Goal: Entertainment & Leisure: Browse casually

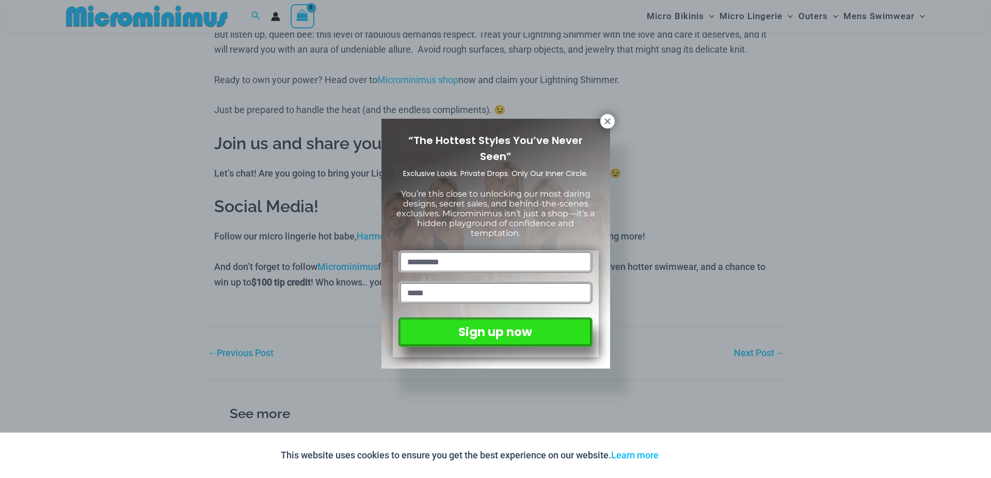
scroll to position [1168, 0]
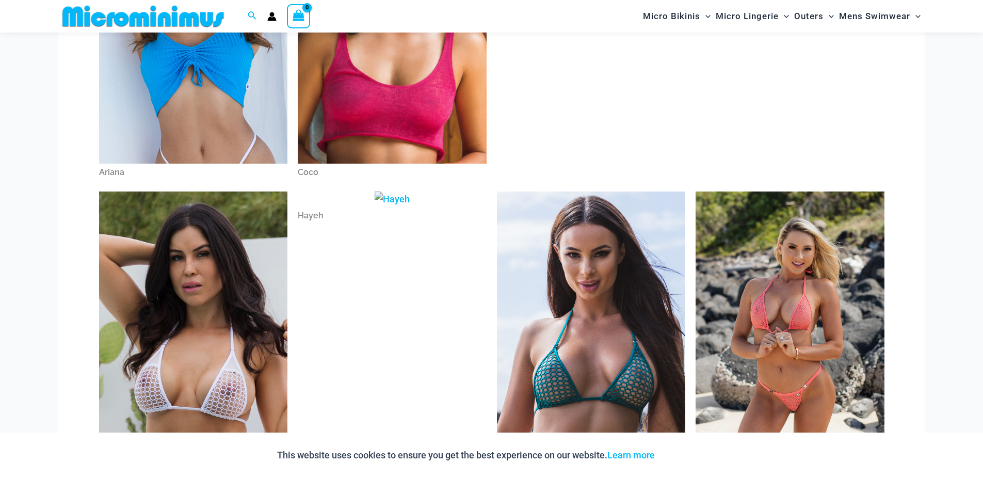
scroll to position [238, 0]
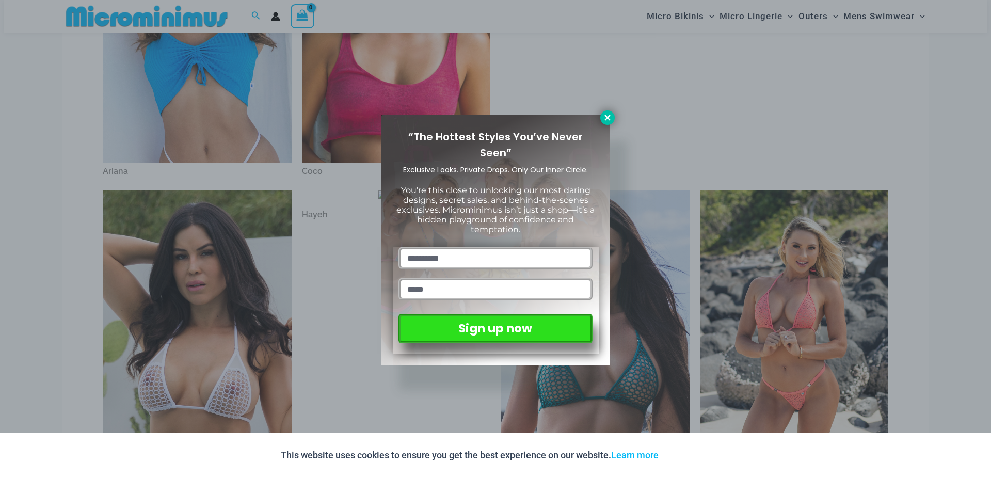
click at [610, 119] on icon at bounding box center [607, 117] width 9 height 9
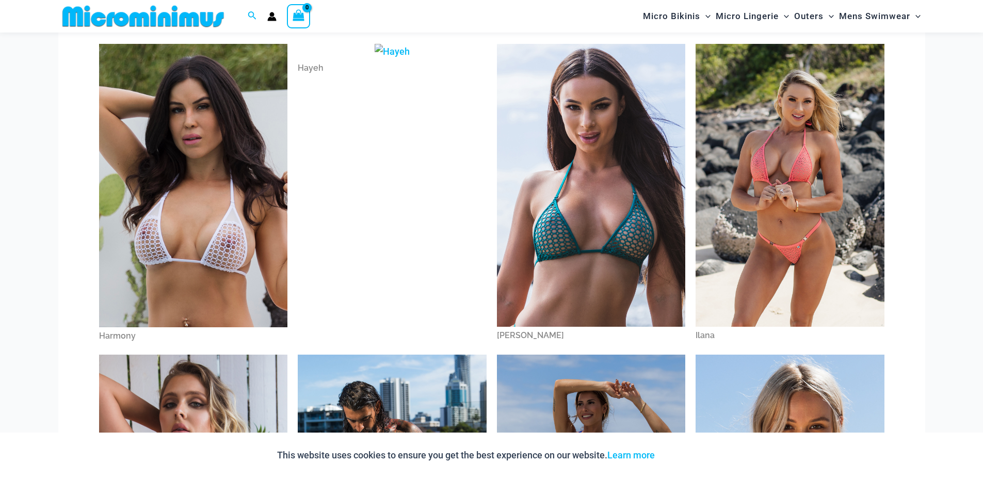
scroll to position [348, 0]
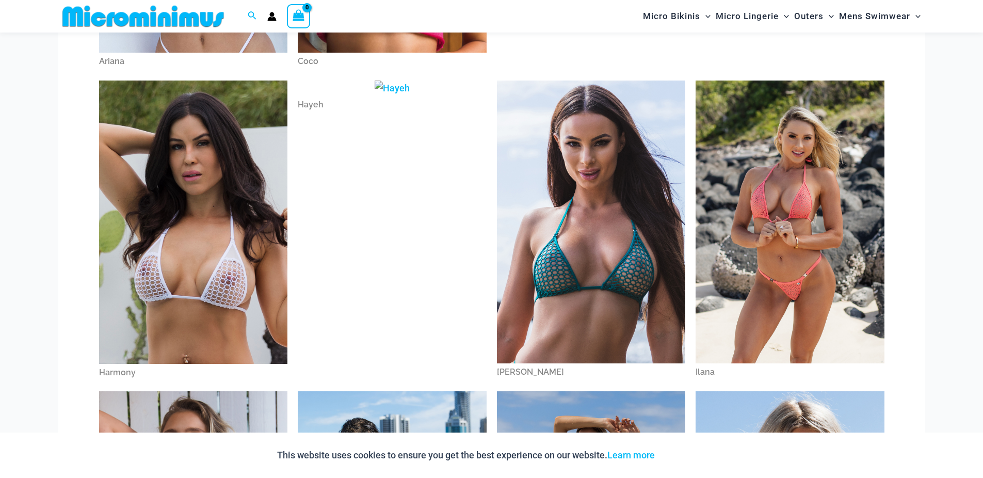
click at [247, 228] on img at bounding box center [193, 222] width 189 height 283
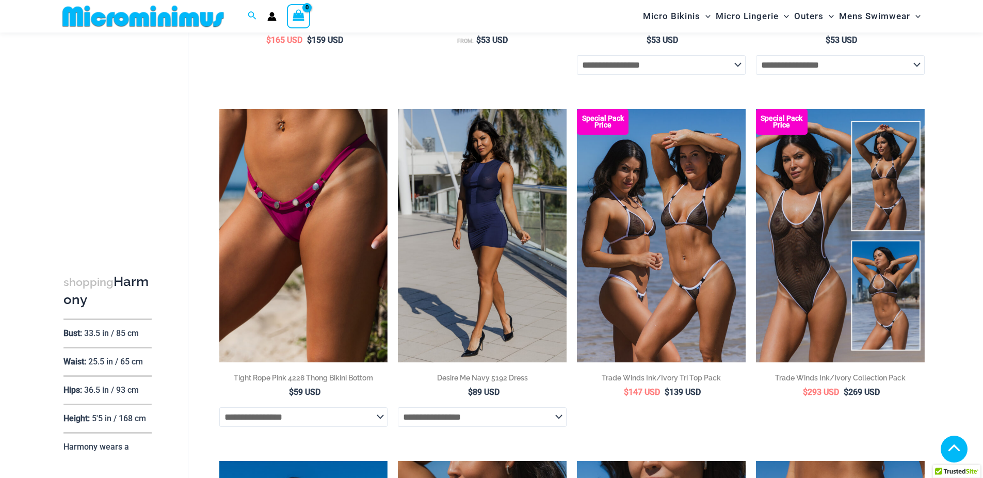
scroll to position [365, 0]
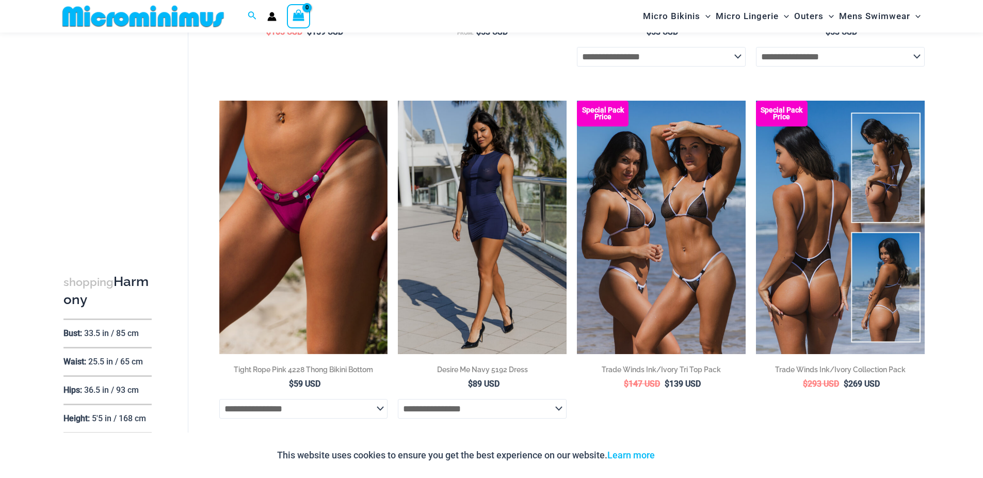
click at [824, 280] on img at bounding box center [840, 227] width 169 height 253
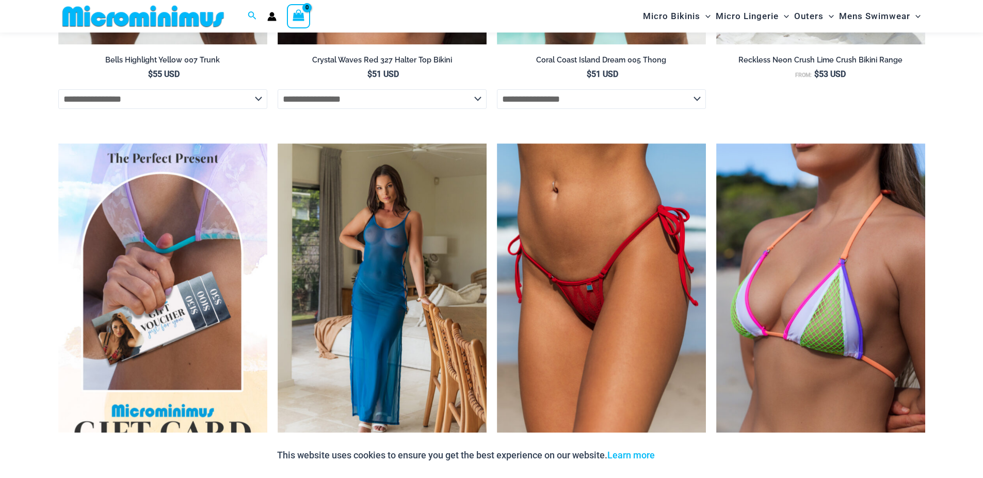
scroll to position [2716, 0]
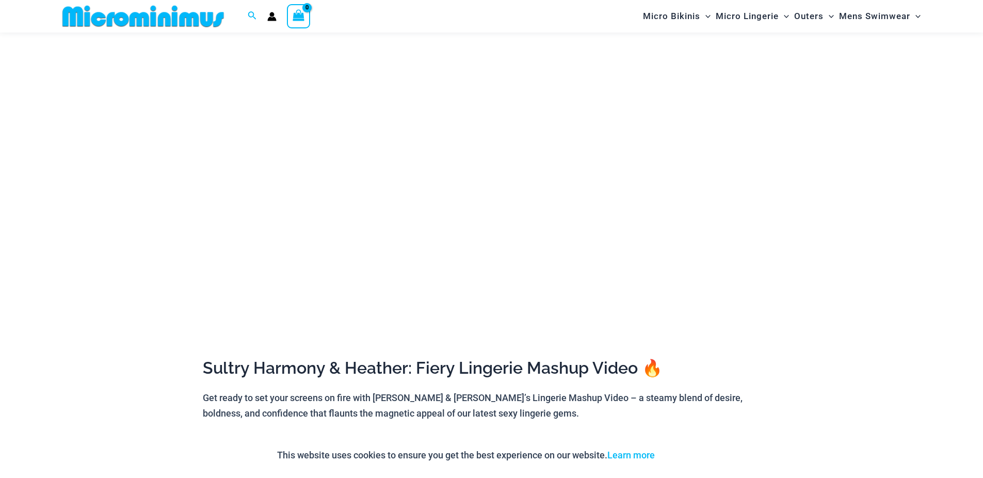
scroll to position [116, 0]
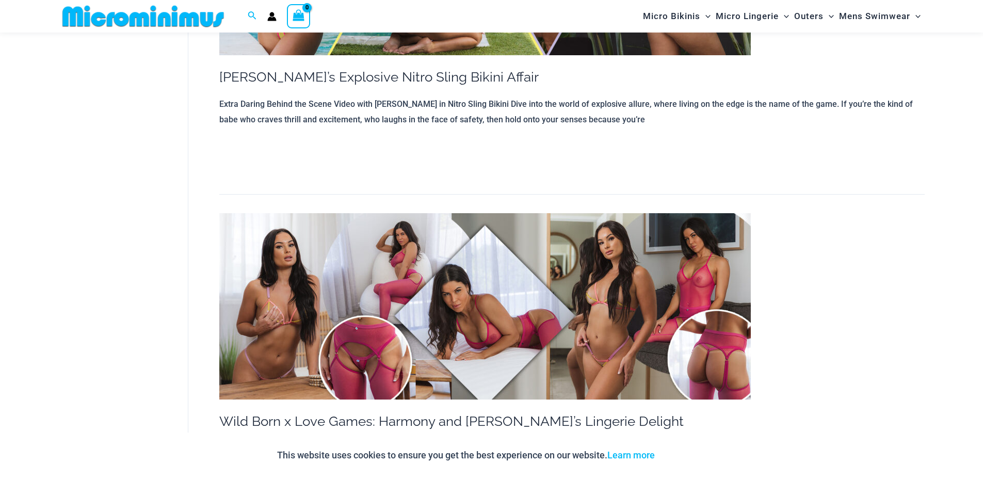
scroll to position [1105, 0]
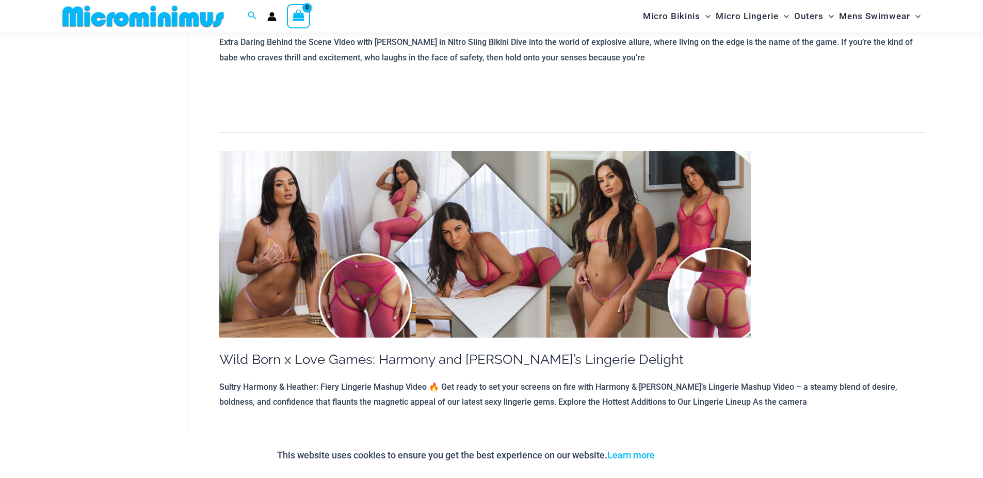
click at [620, 258] on img at bounding box center [485, 244] width 532 height 186
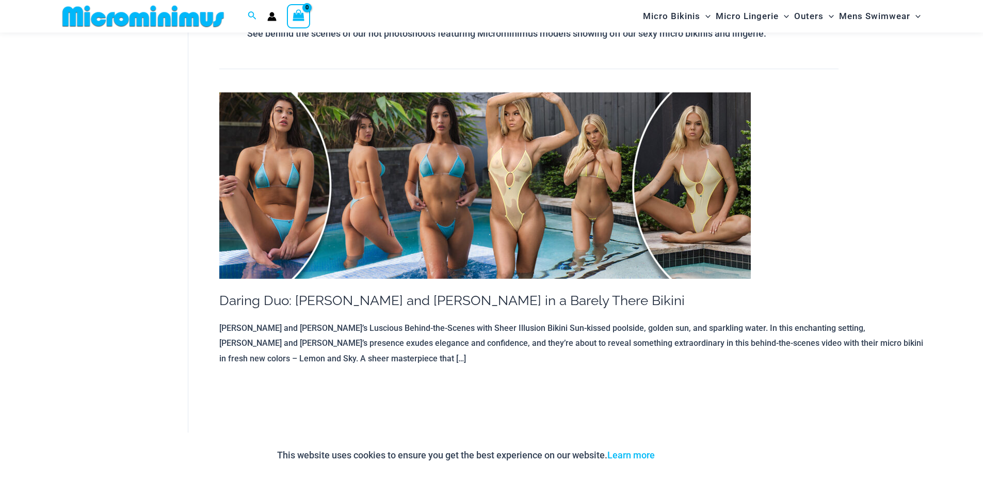
scroll to position [0, 0]
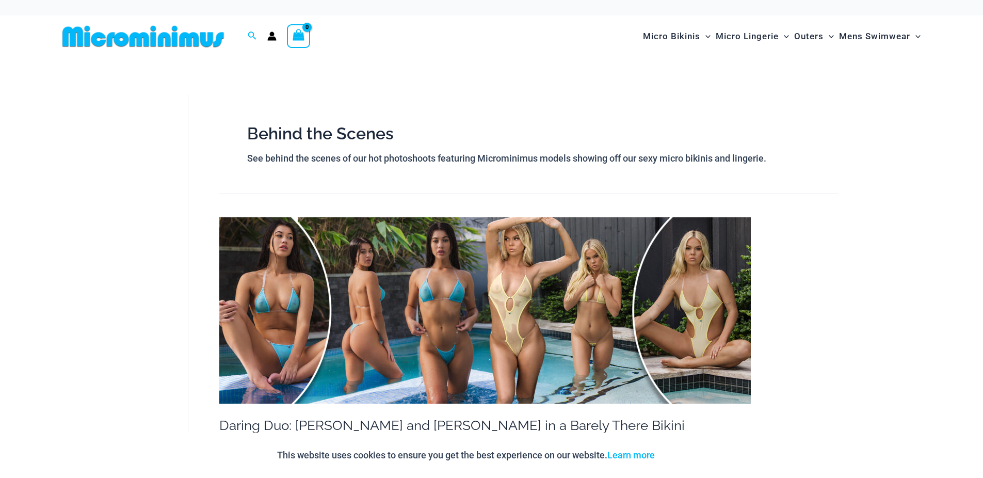
click at [606, 312] on img at bounding box center [485, 310] width 532 height 186
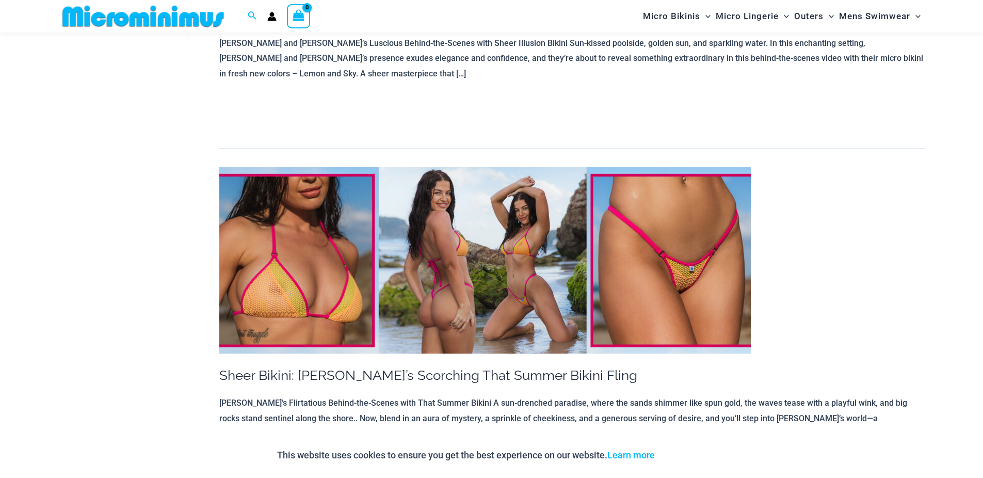
scroll to position [426, 0]
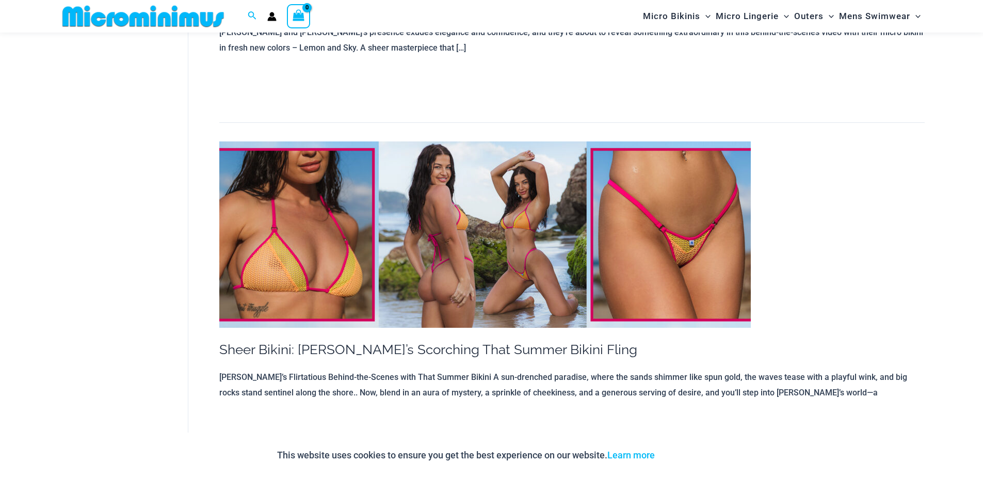
click at [571, 222] on img at bounding box center [485, 234] width 532 height 186
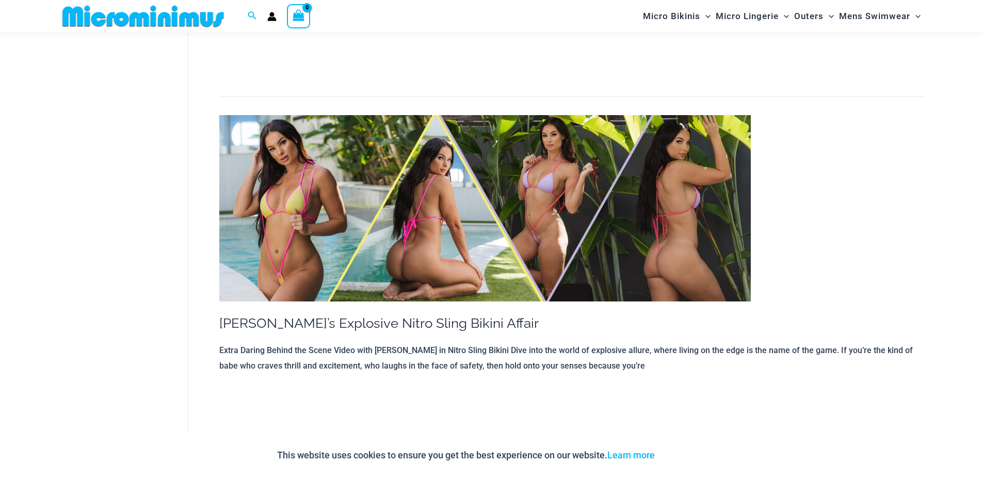
scroll to position [798, 0]
click at [464, 221] on img at bounding box center [485, 208] width 532 height 186
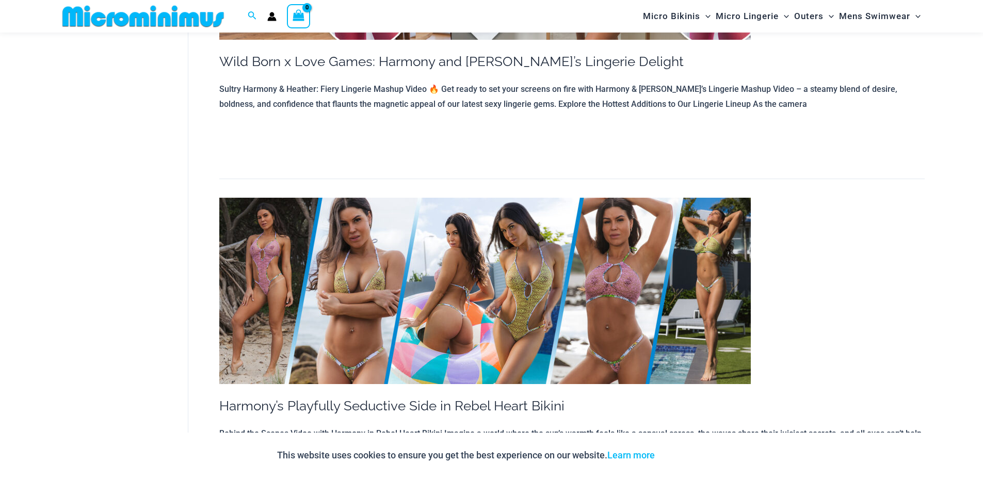
scroll to position [1417, 0]
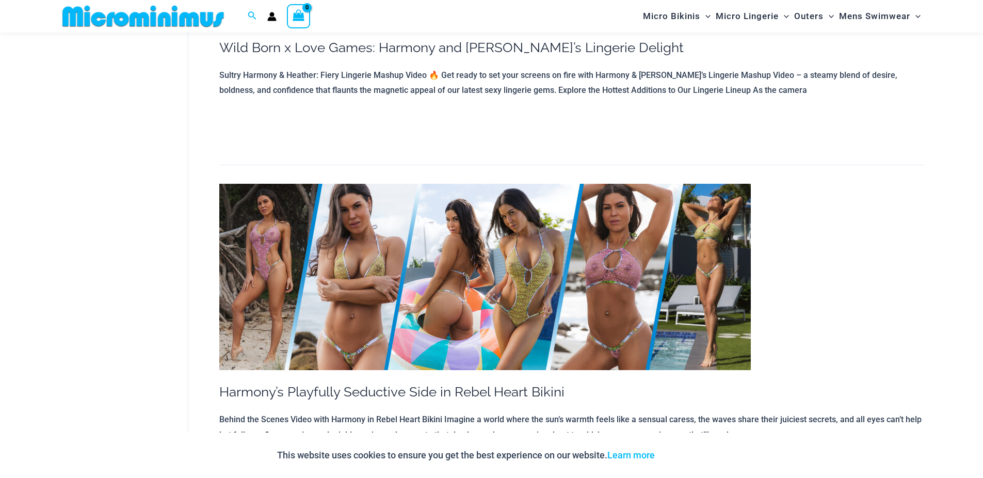
click at [529, 293] on img at bounding box center [485, 277] width 532 height 186
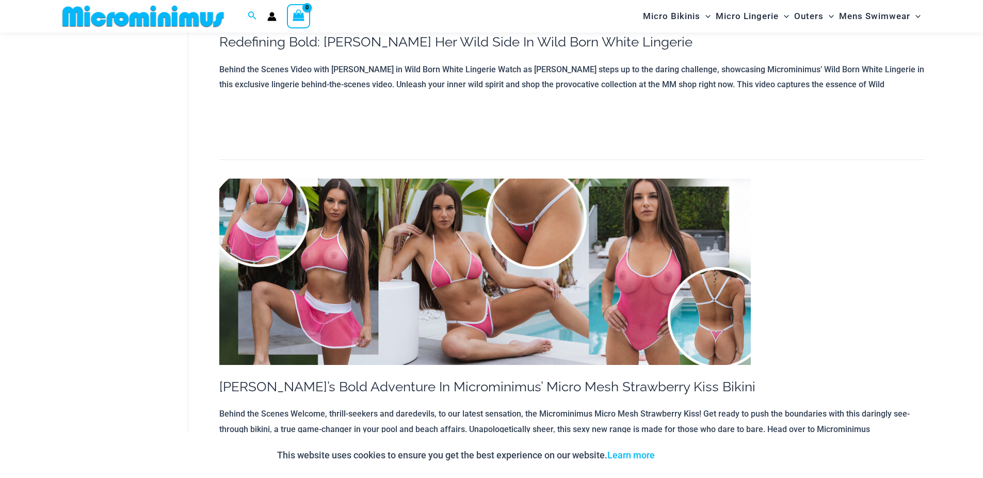
scroll to position [2470, 0]
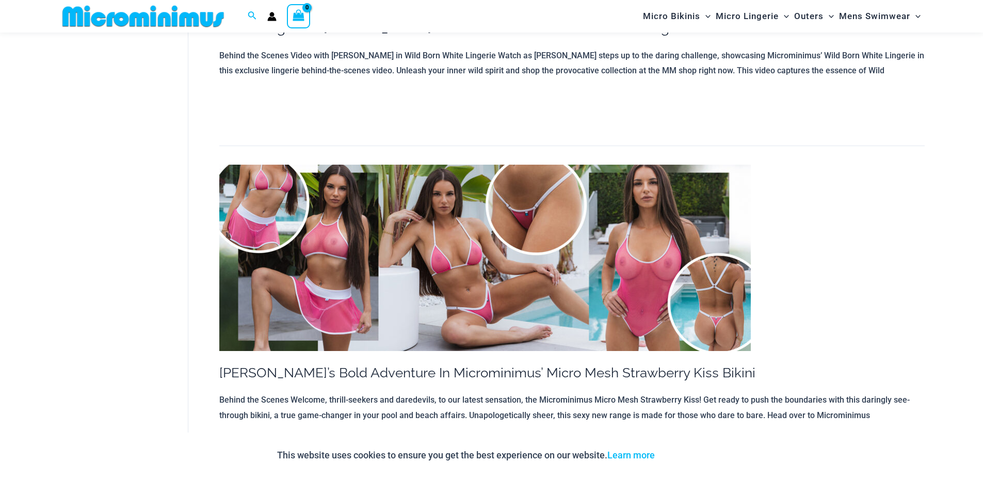
click at [522, 278] on img at bounding box center [485, 258] width 532 height 186
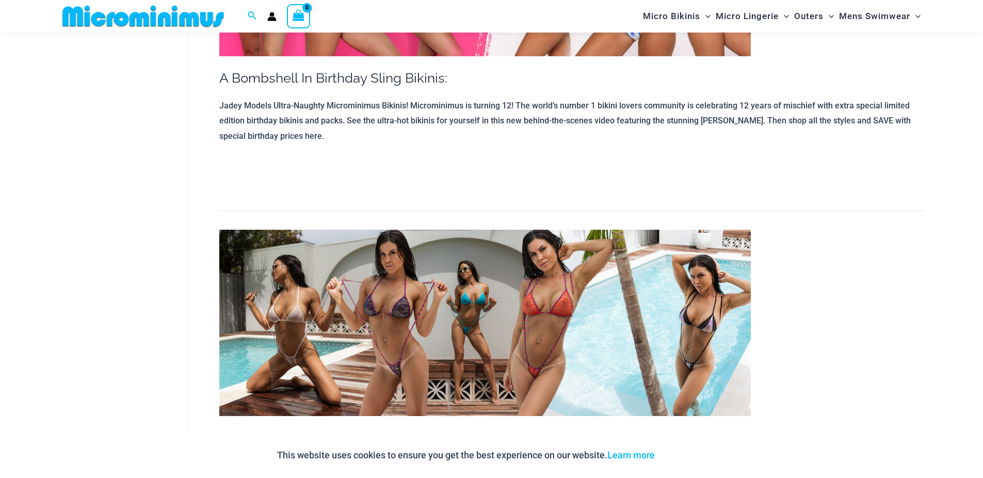
scroll to position [4204, 0]
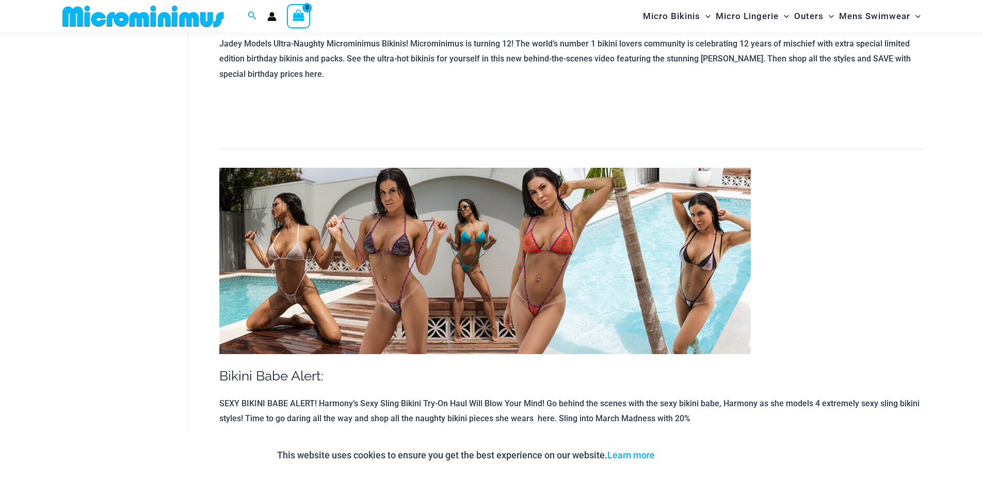
click at [542, 272] on img at bounding box center [485, 261] width 532 height 186
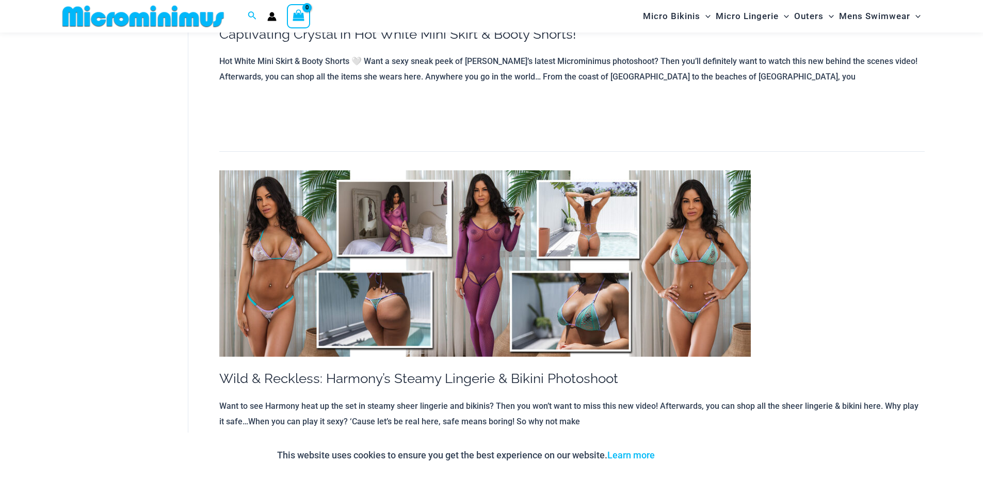
scroll to position [5257, 0]
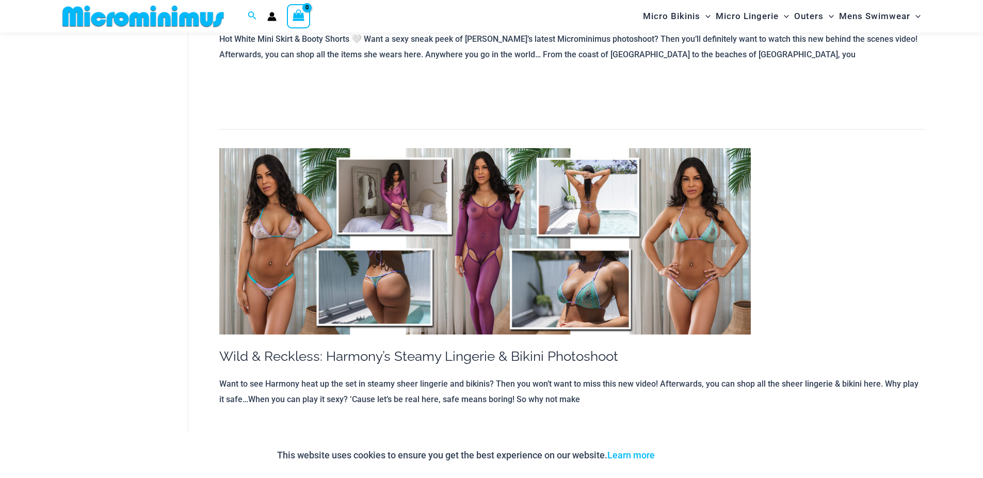
click at [545, 266] on img at bounding box center [485, 241] width 532 height 186
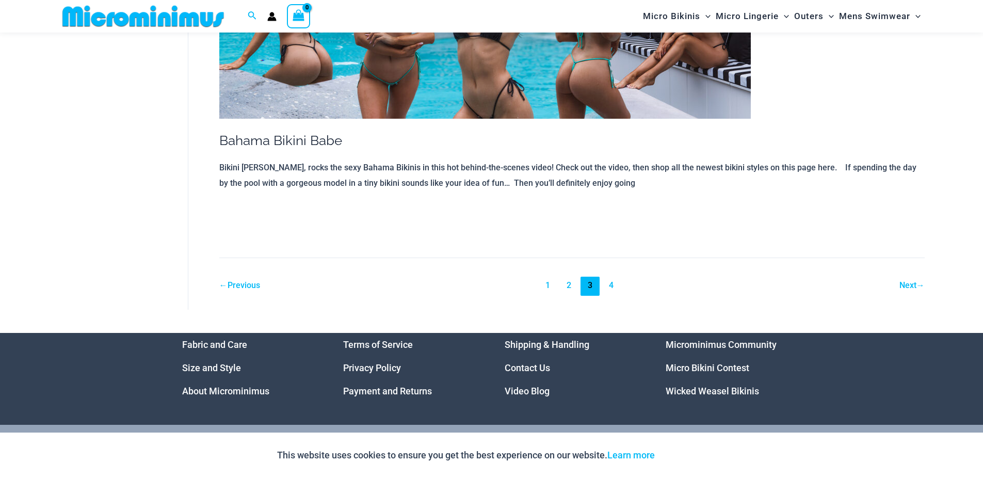
scroll to position [8663, 0]
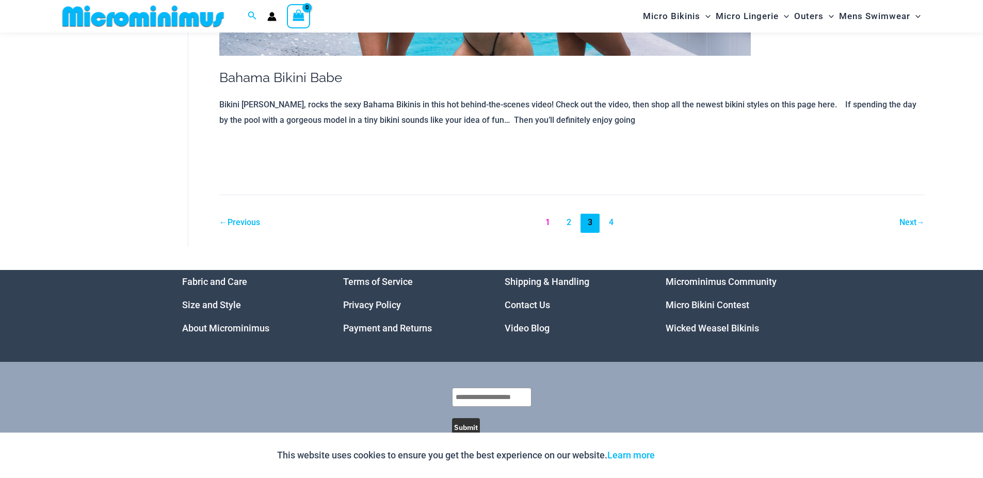
click at [548, 225] on link "1" at bounding box center [547, 223] width 19 height 19
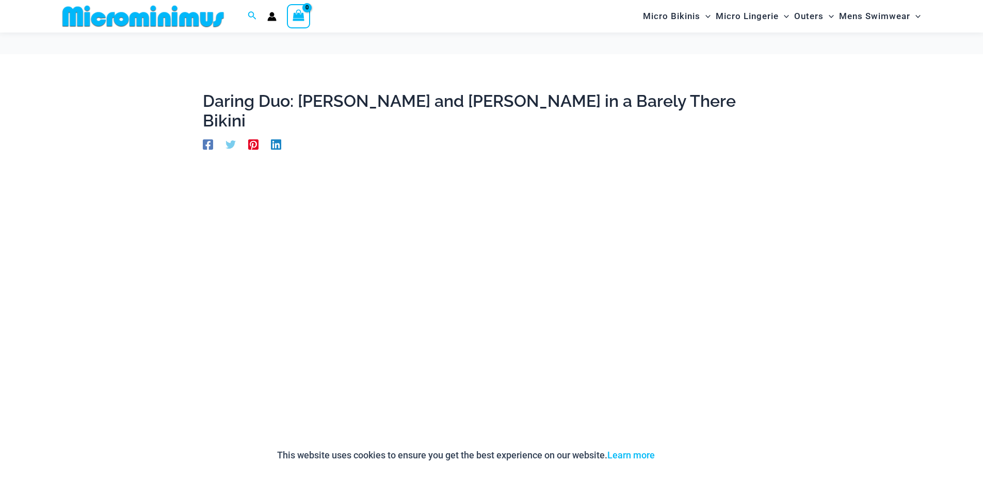
scroll to position [115, 0]
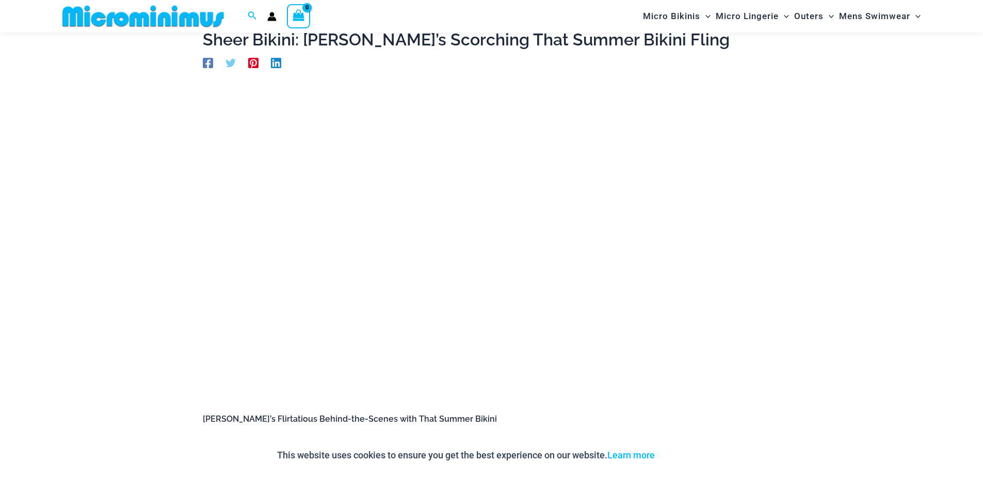
scroll to position [54, 0]
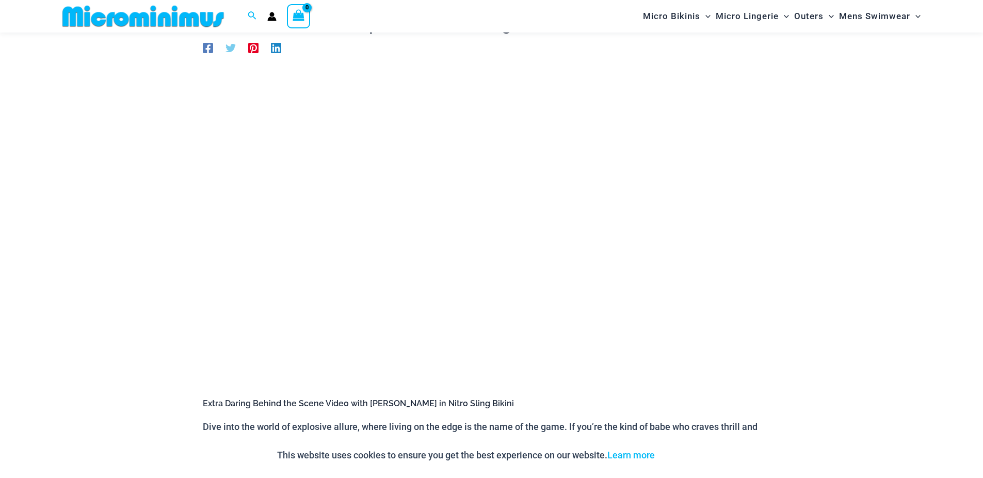
scroll to position [115, 0]
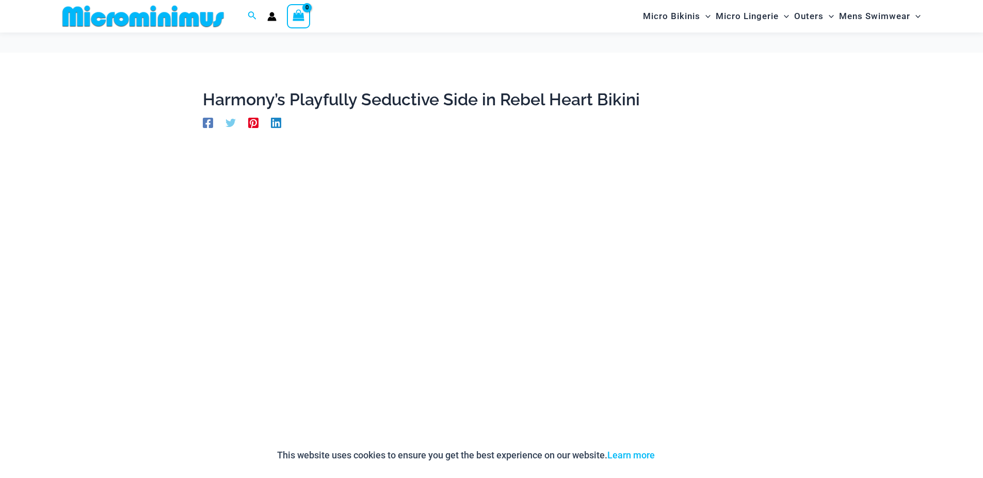
scroll to position [115, 0]
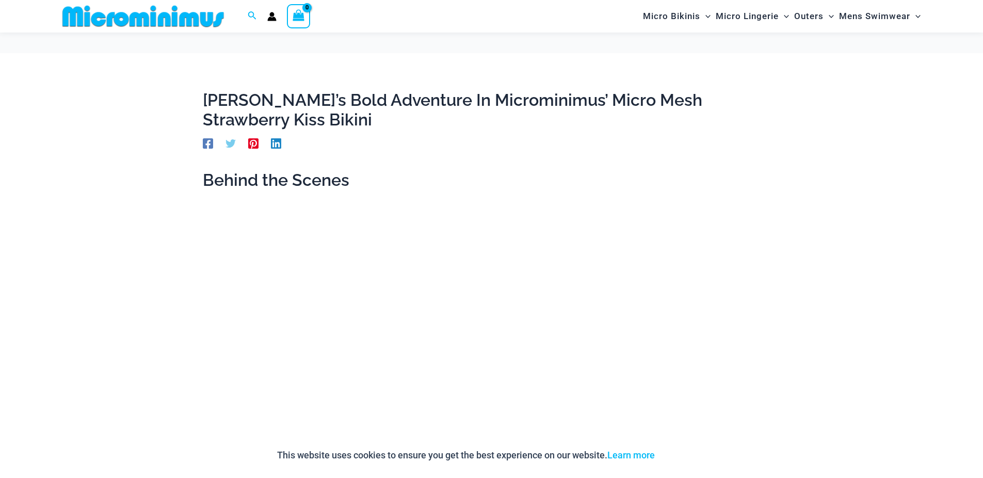
scroll to position [115, 0]
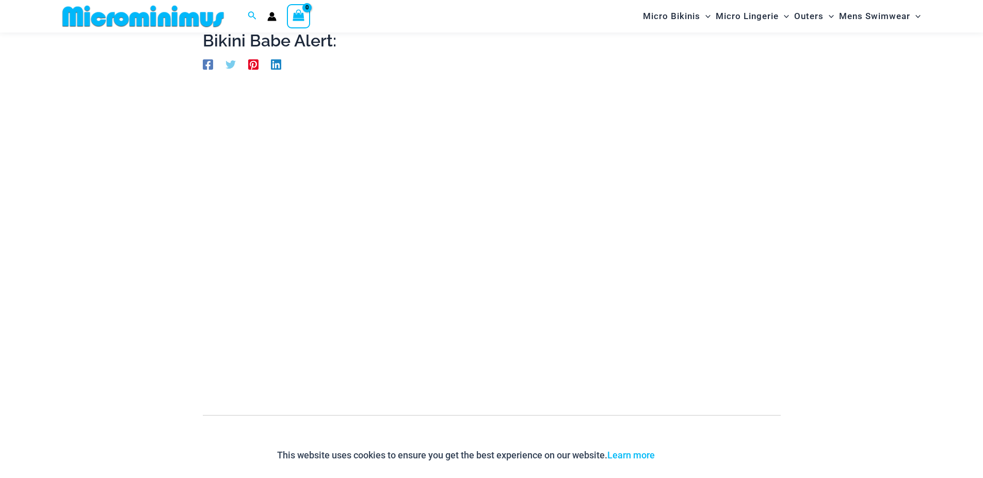
scroll to position [54, 0]
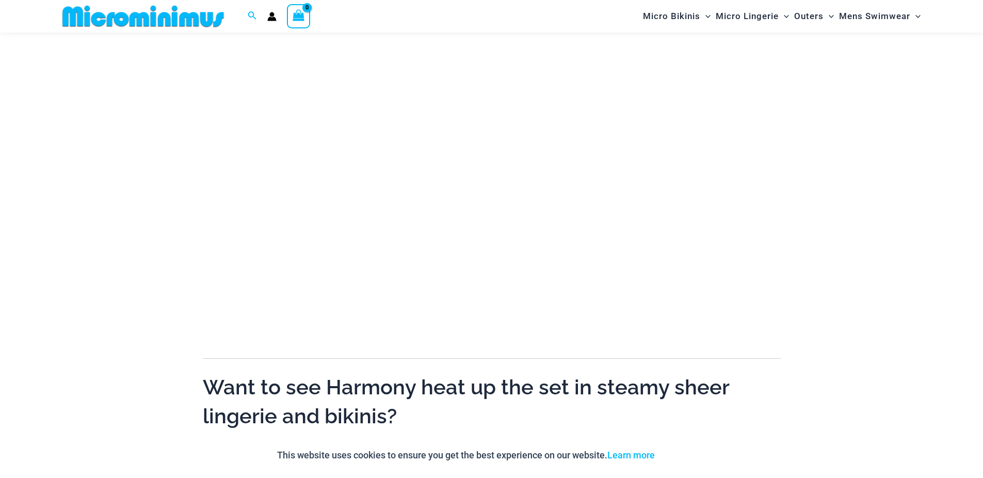
scroll to position [115, 0]
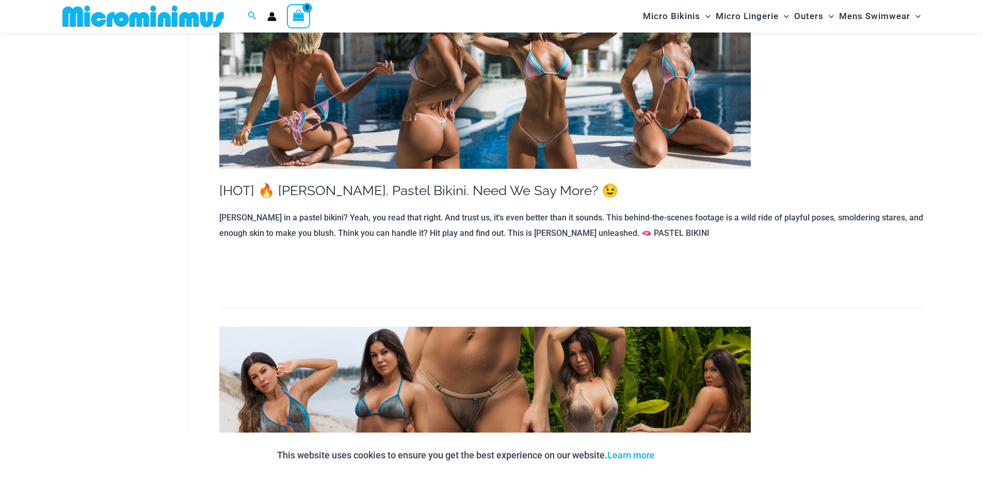
scroll to position [612, 0]
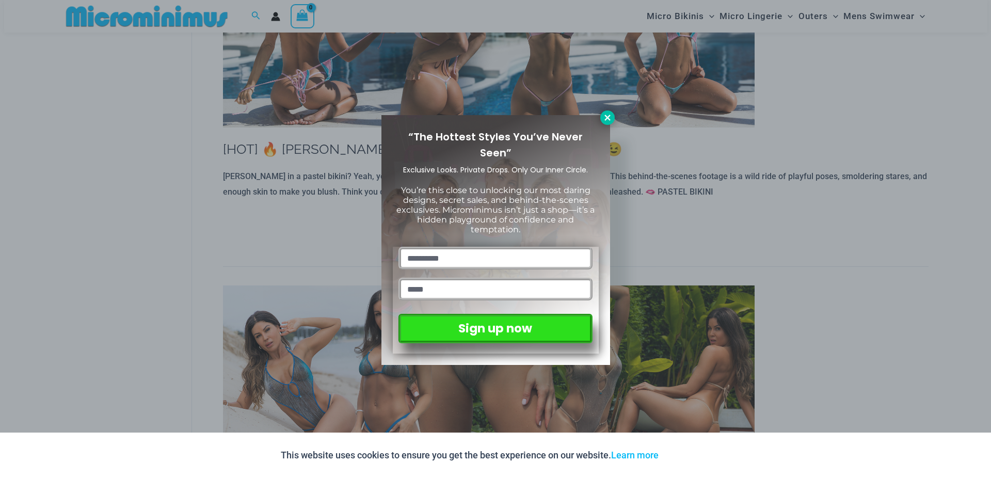
click at [608, 118] on icon at bounding box center [607, 118] width 6 height 6
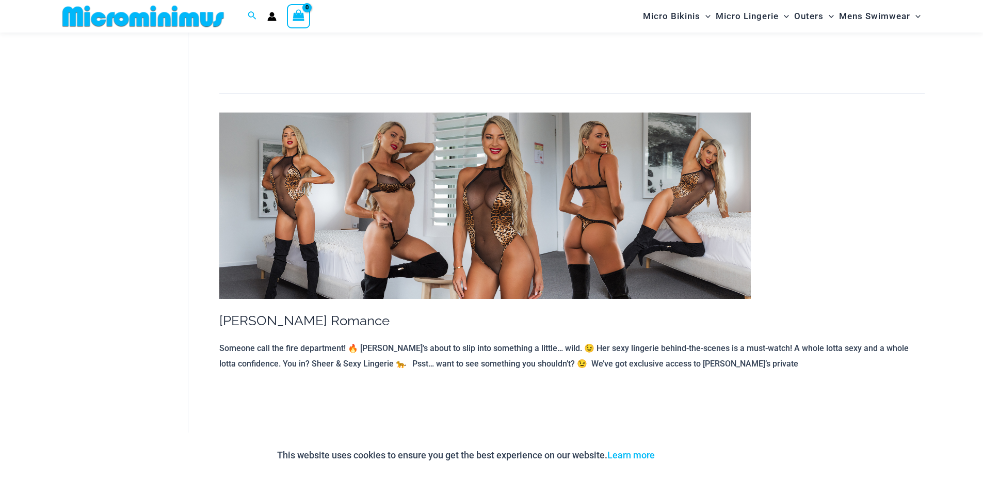
scroll to position [1107, 0]
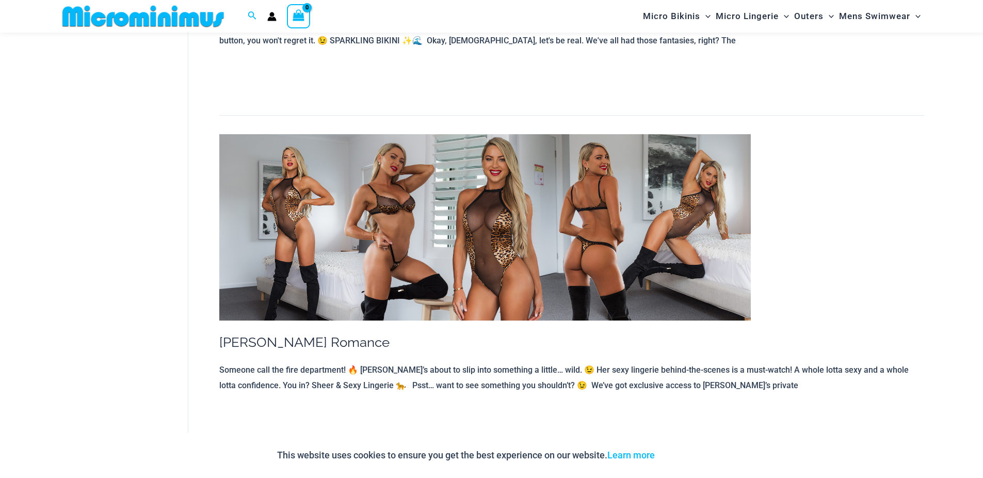
click at [536, 259] on img at bounding box center [485, 227] width 532 height 186
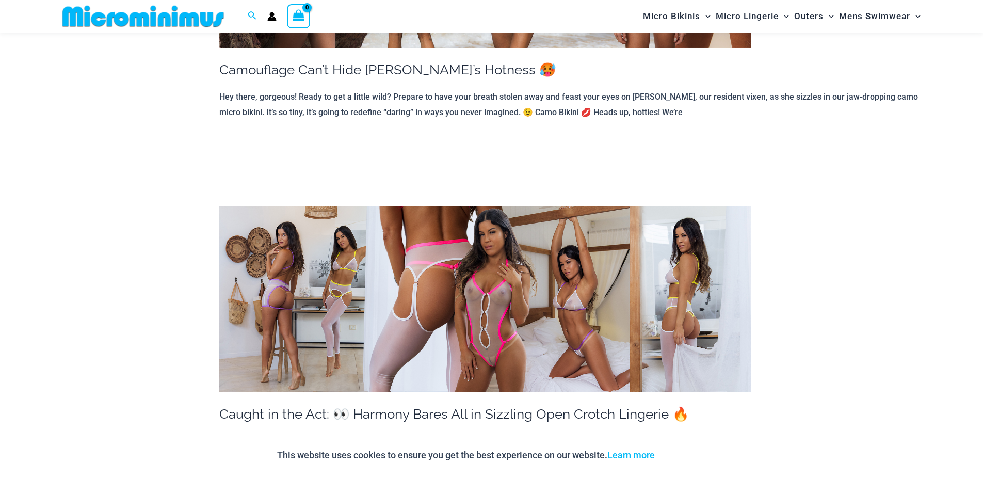
scroll to position [2779, 0]
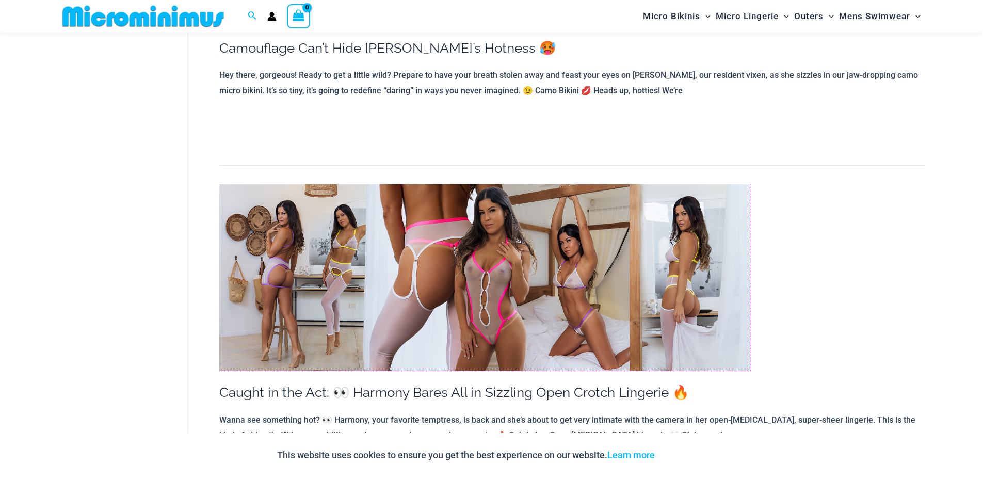
drag, startPoint x: 527, startPoint y: 320, endPoint x: 845, endPoint y: 319, distance: 317.9
click at [845, 319] on div at bounding box center [571, 277] width 705 height 186
click at [564, 287] on img at bounding box center [485, 277] width 532 height 186
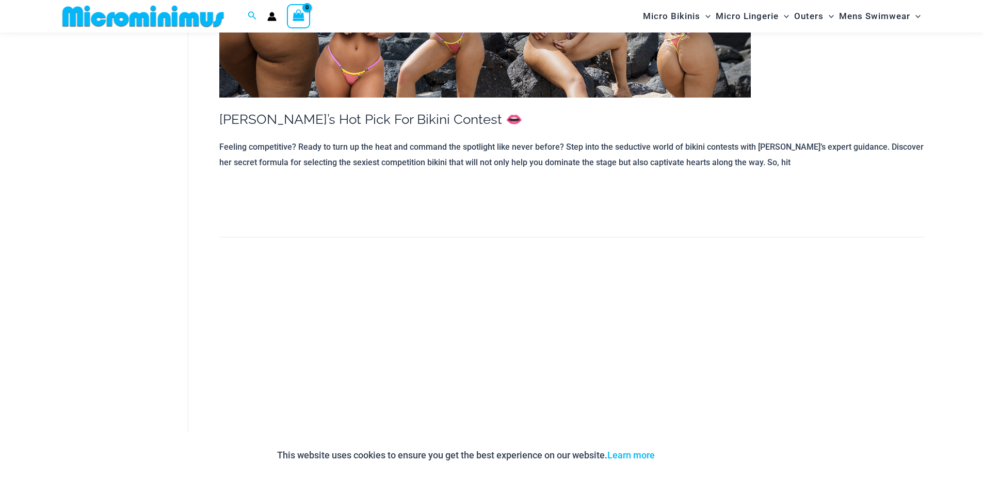
scroll to position [7238, 0]
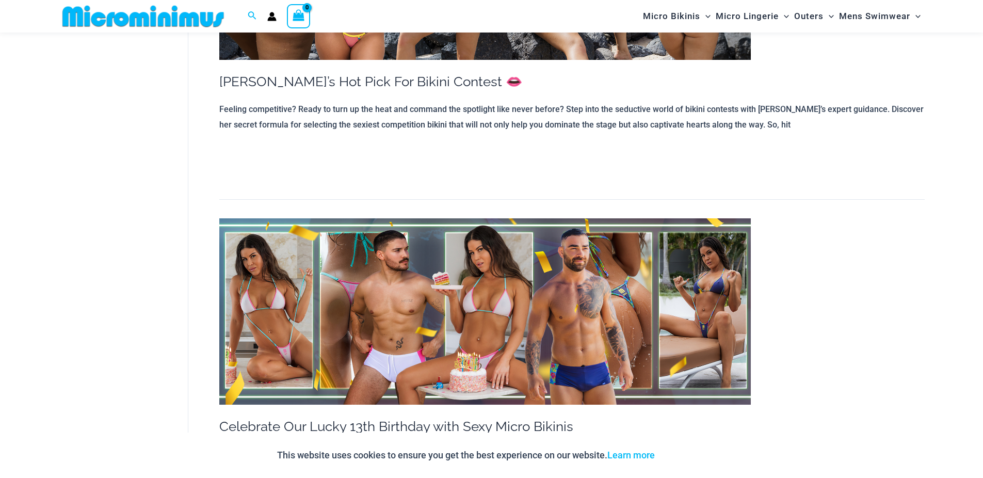
click at [463, 323] on img at bounding box center [485, 311] width 532 height 186
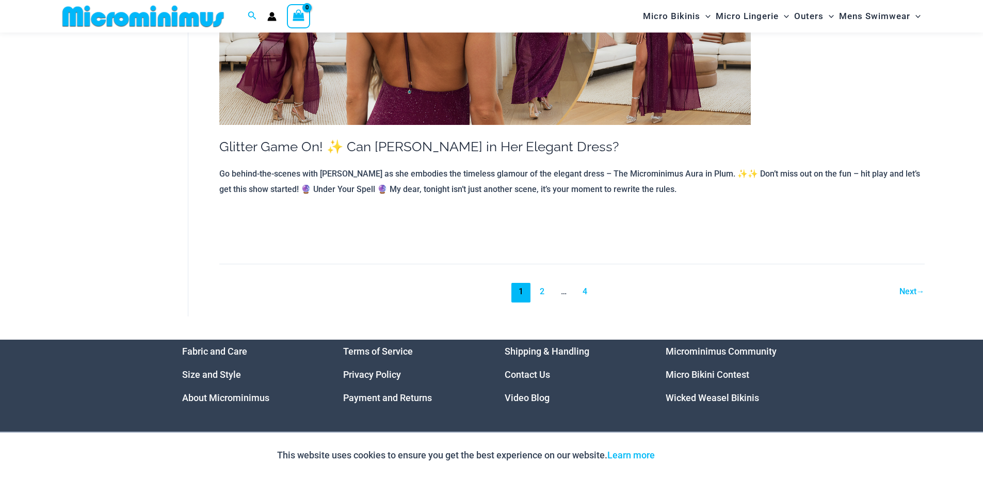
scroll to position [8600, 0]
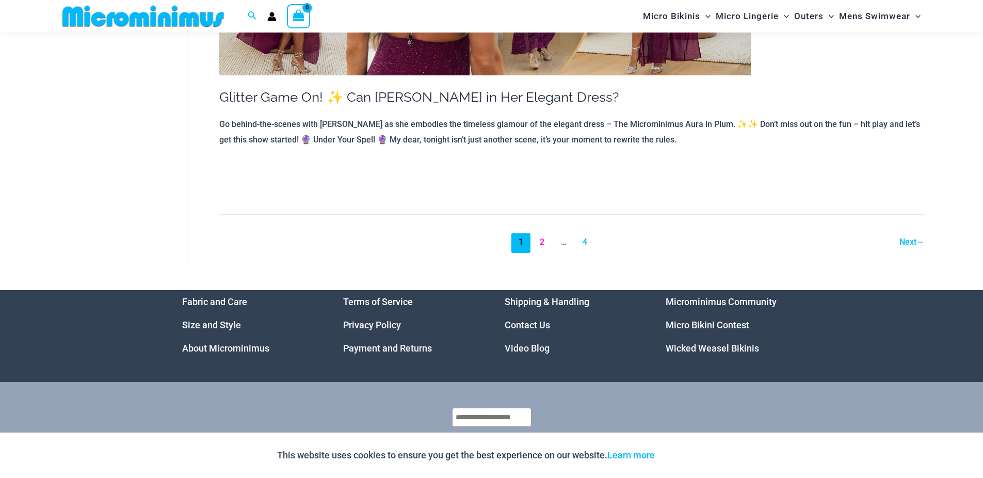
click at [540, 233] on link "2" at bounding box center [542, 242] width 19 height 19
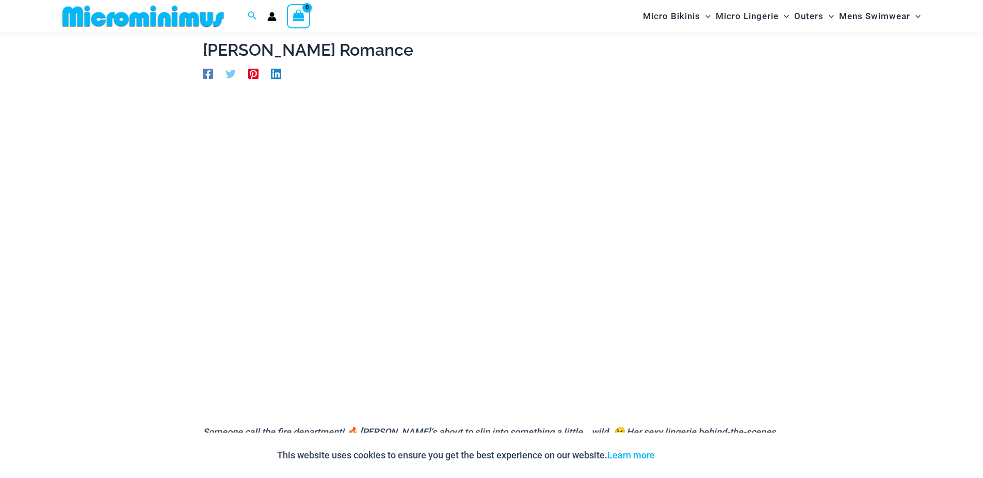
scroll to position [53, 0]
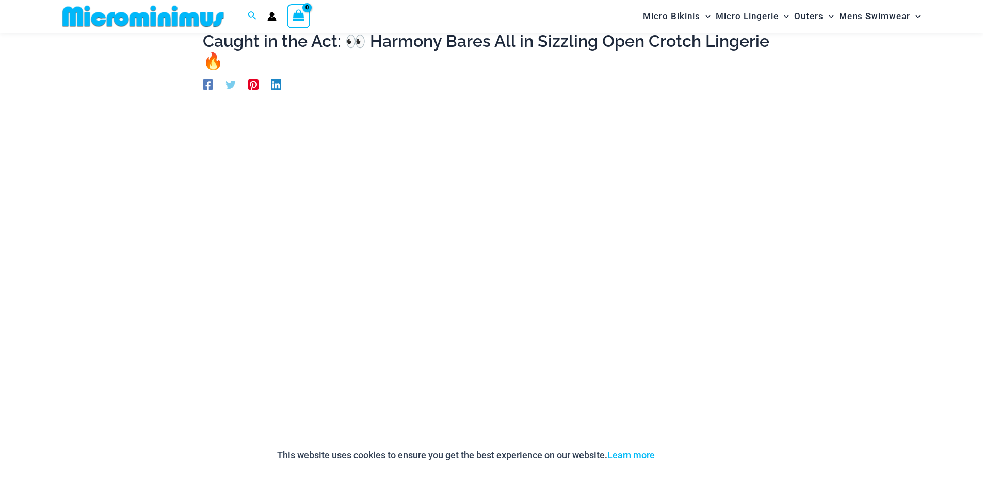
scroll to position [54, 0]
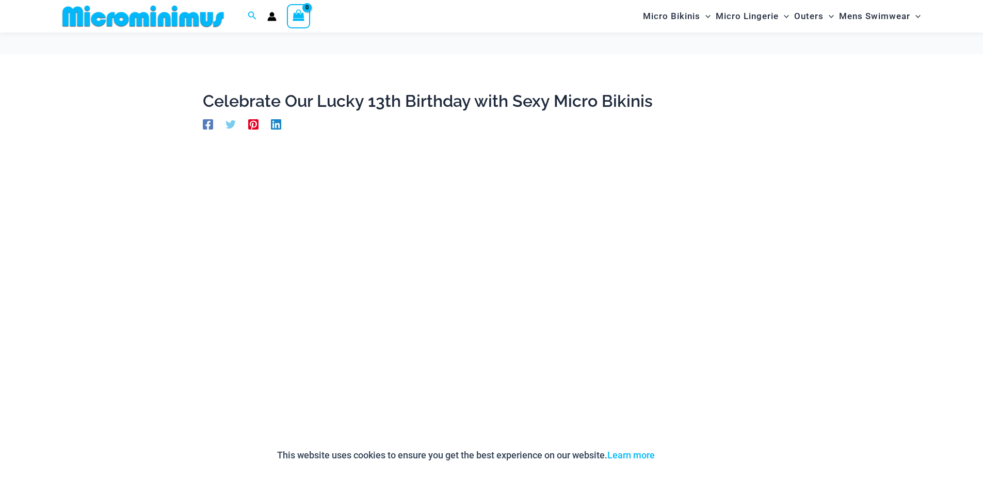
scroll to position [54, 0]
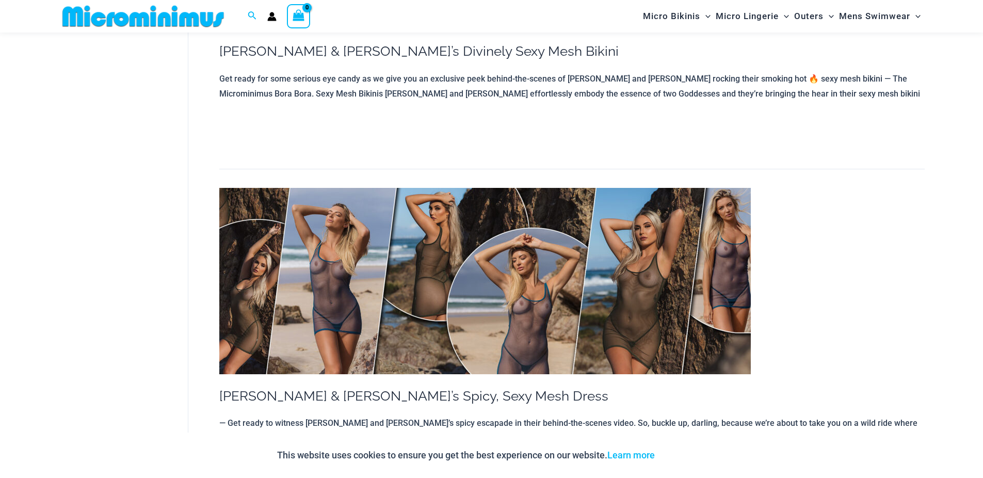
scroll to position [2468, 0]
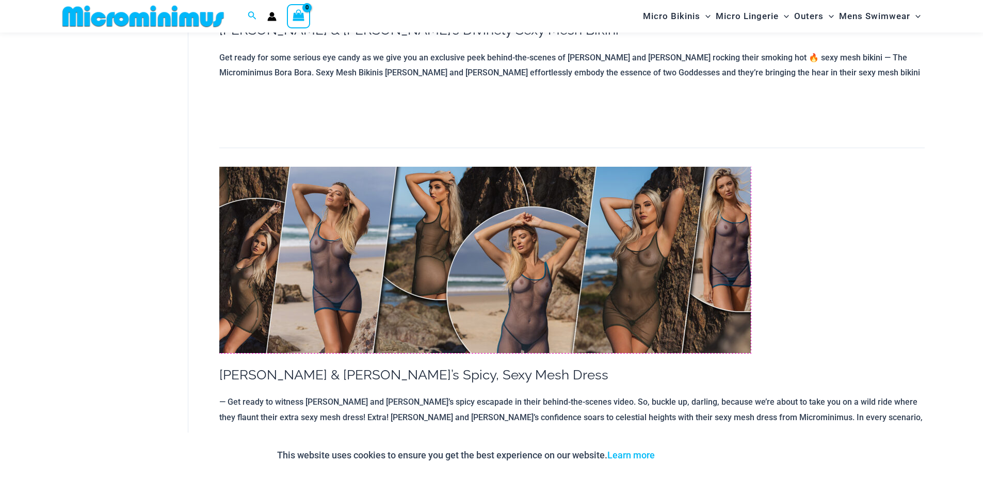
drag, startPoint x: 515, startPoint y: 260, endPoint x: 841, endPoint y: 164, distance: 340.5
click at [841, 167] on div at bounding box center [571, 260] width 705 height 186
click at [494, 266] on img at bounding box center [485, 260] width 532 height 186
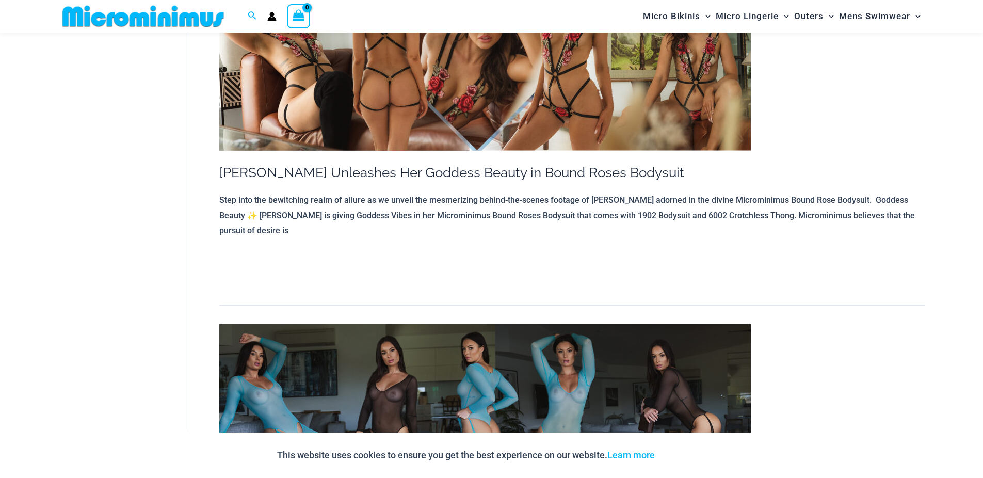
scroll to position [5564, 0]
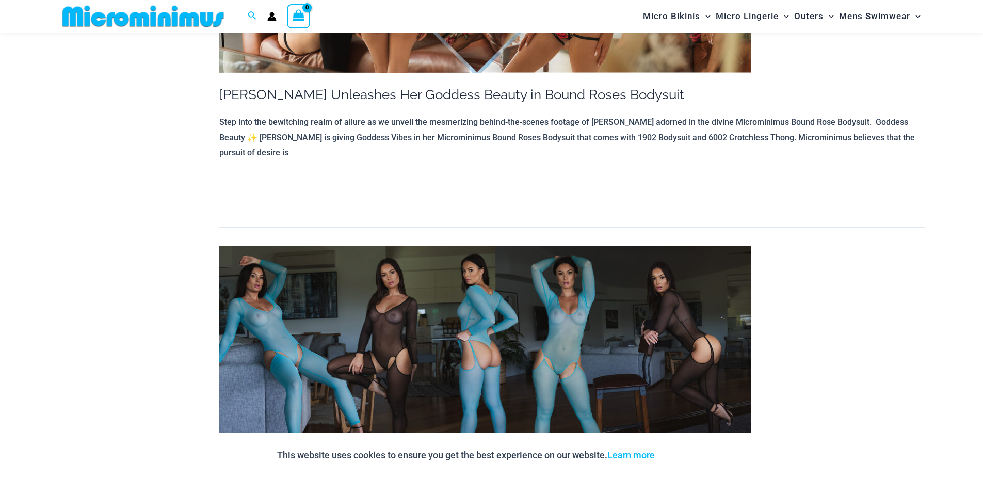
click at [541, 257] on img at bounding box center [485, 339] width 532 height 186
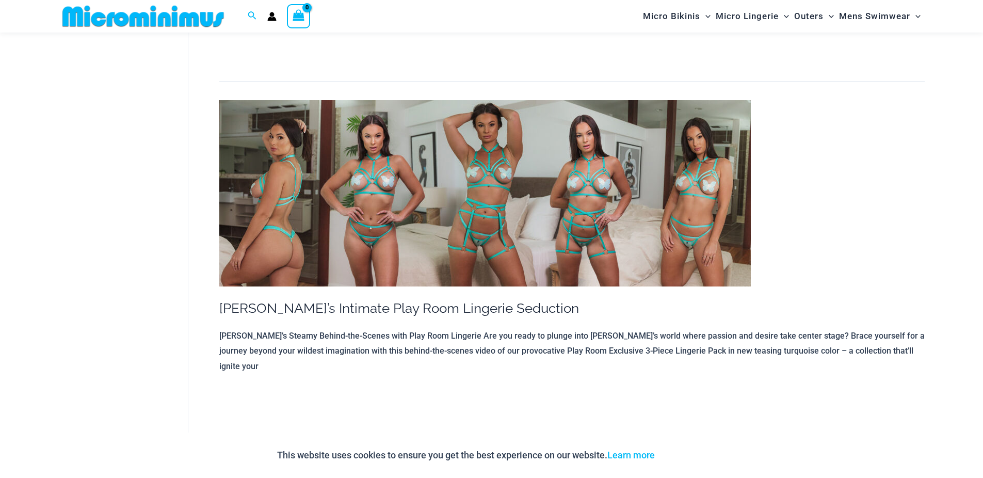
scroll to position [8599, 0]
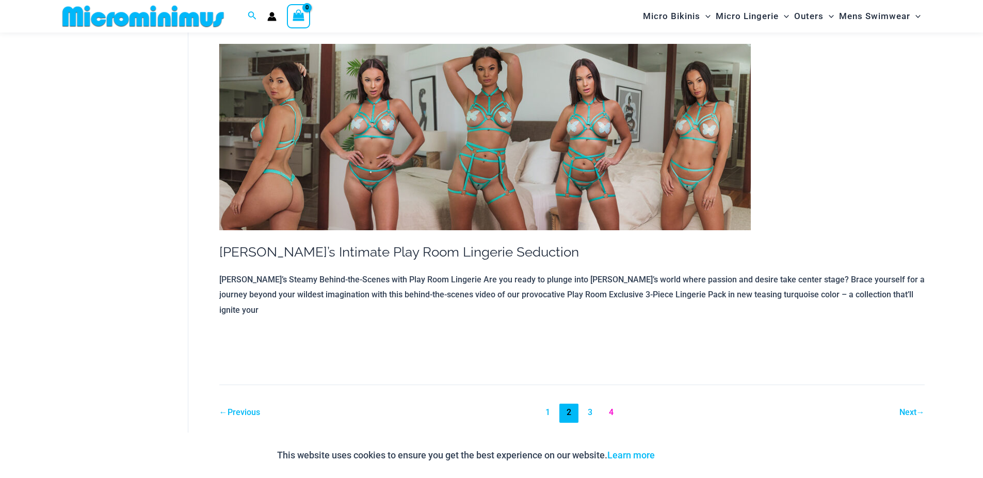
click at [613, 404] on link "4" at bounding box center [611, 413] width 19 height 19
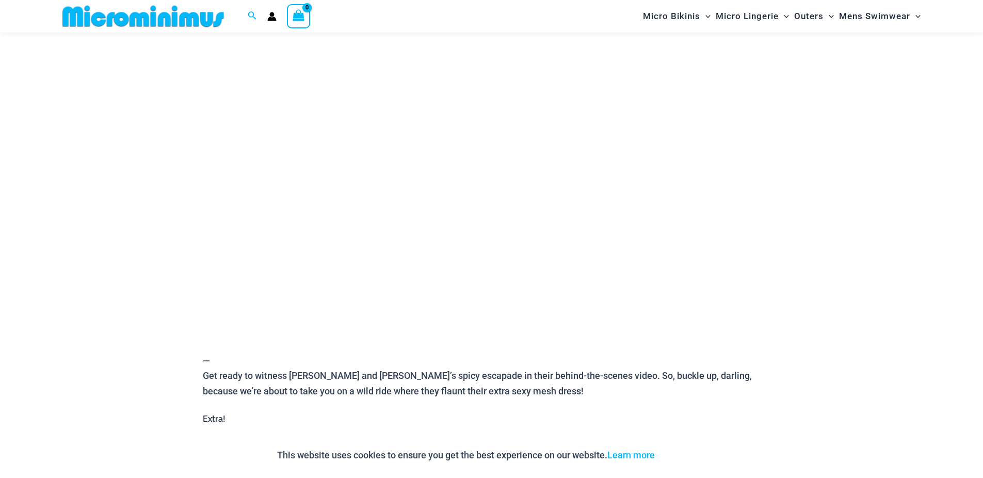
scroll to position [115, 0]
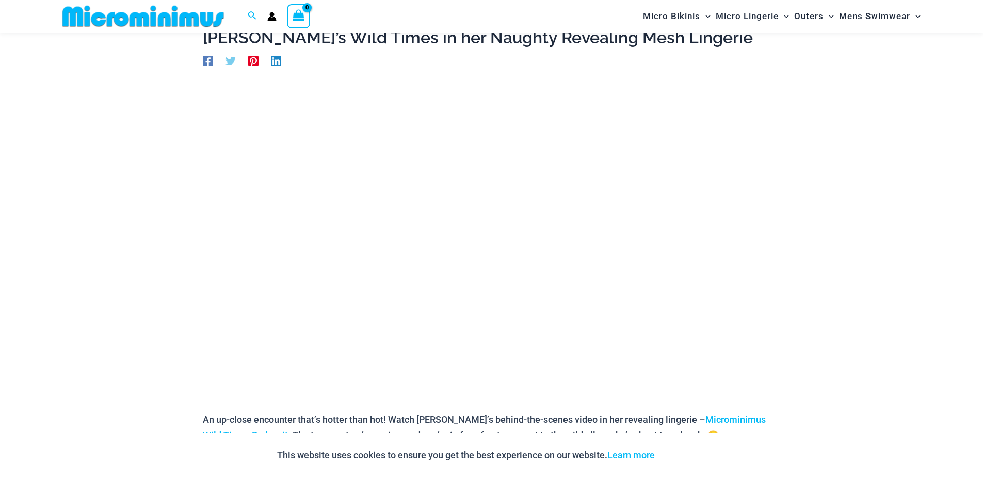
scroll to position [54, 0]
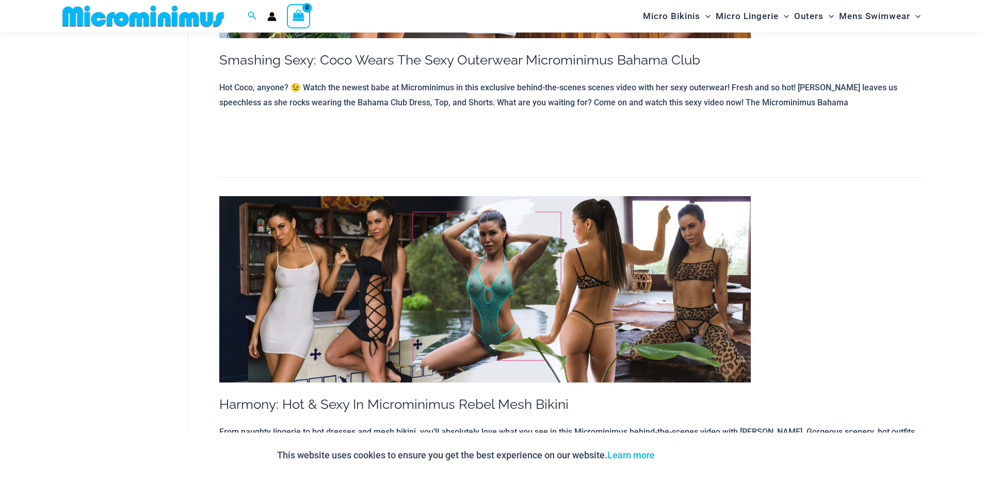
scroll to position [2220, 0]
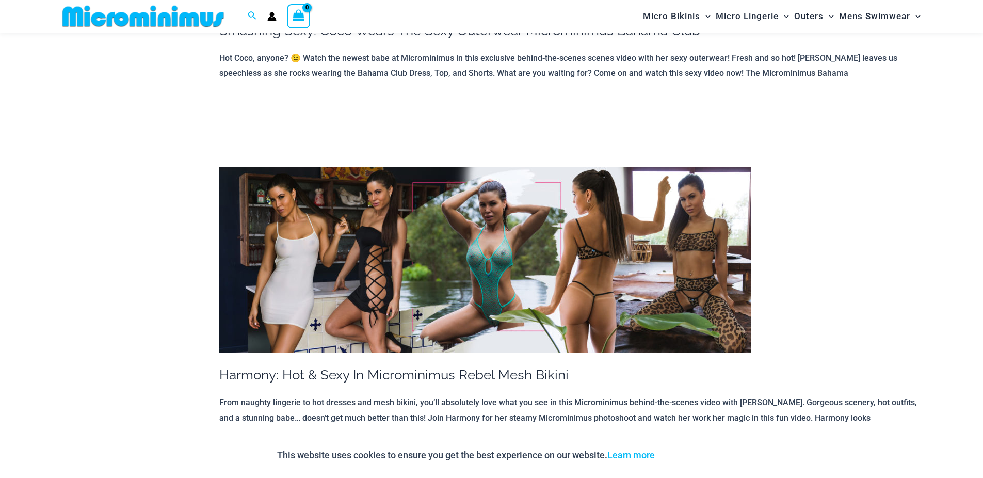
click at [459, 283] on img at bounding box center [485, 260] width 532 height 186
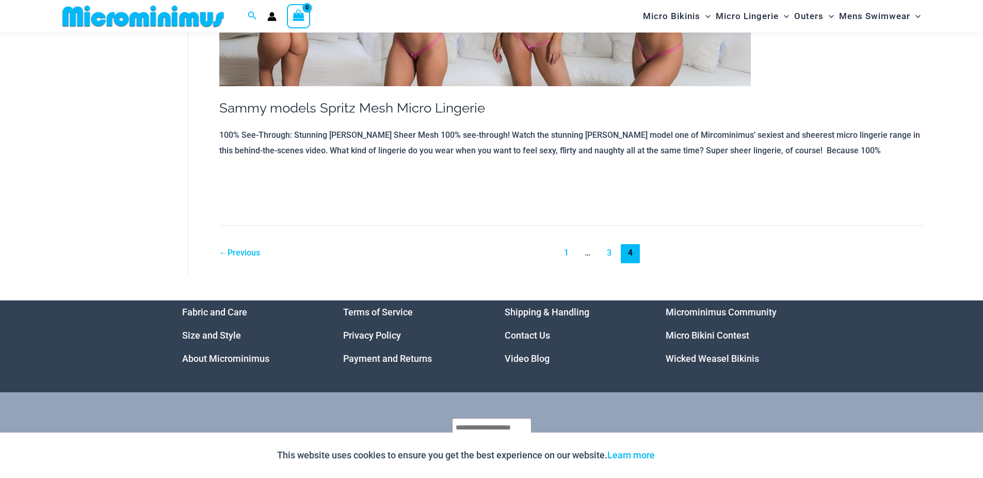
scroll to position [3578, 0]
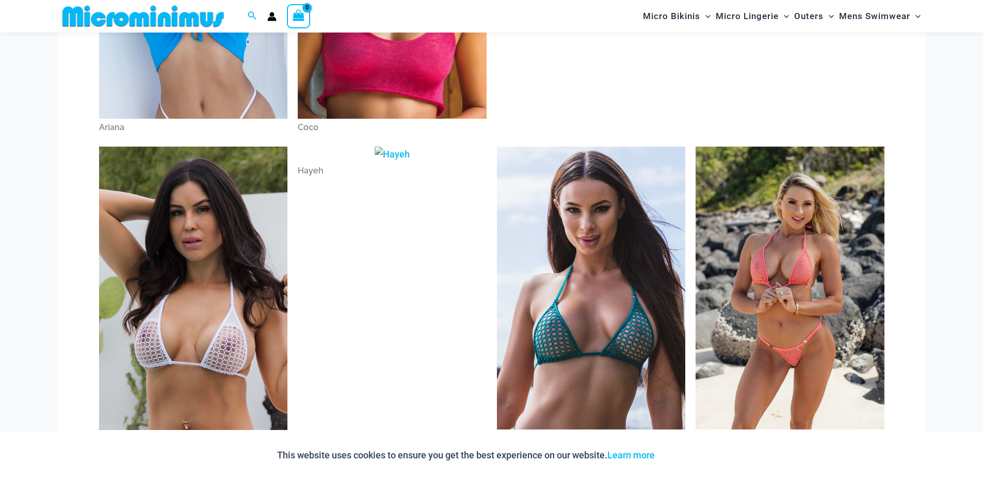
scroll to position [300, 0]
